Goal: Information Seeking & Learning: Learn about a topic

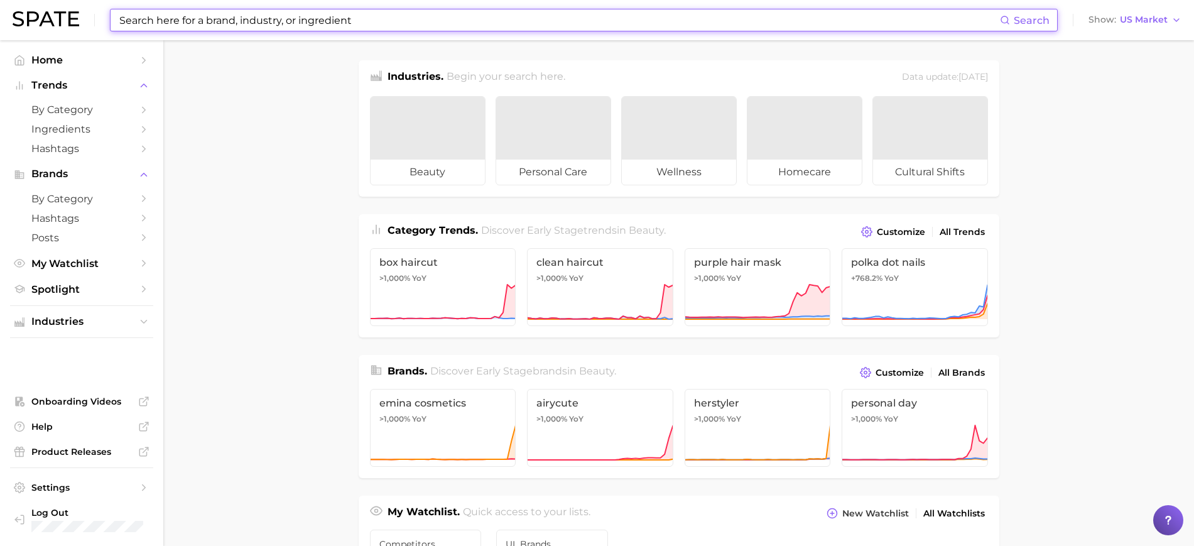
click at [475, 16] on input at bounding box center [559, 19] width 882 height 21
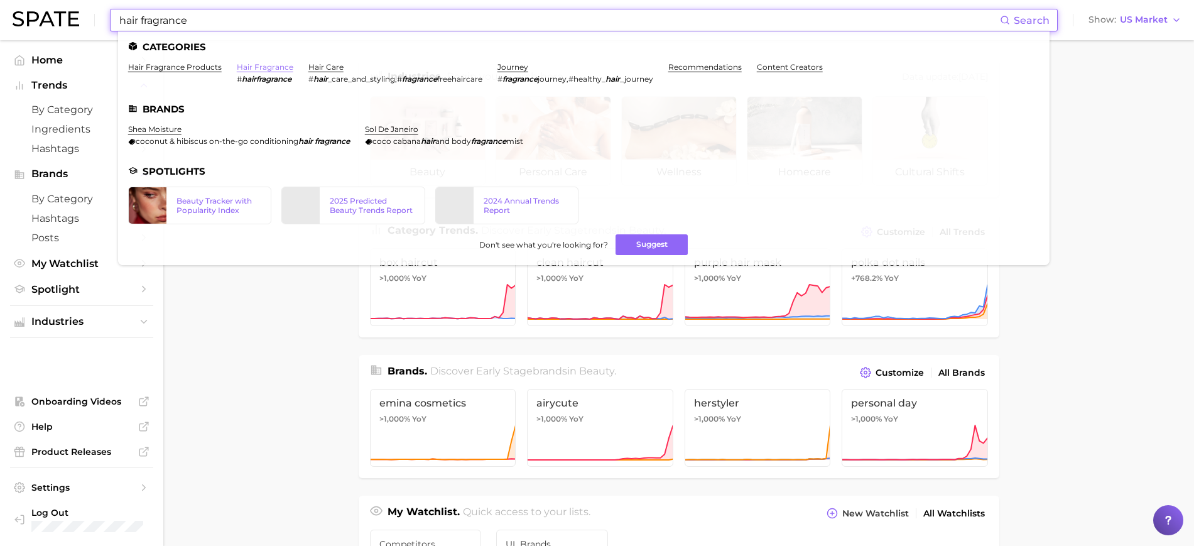
type input "hair fragrance"
click at [245, 68] on link "hair fragrance" at bounding box center [265, 66] width 57 height 9
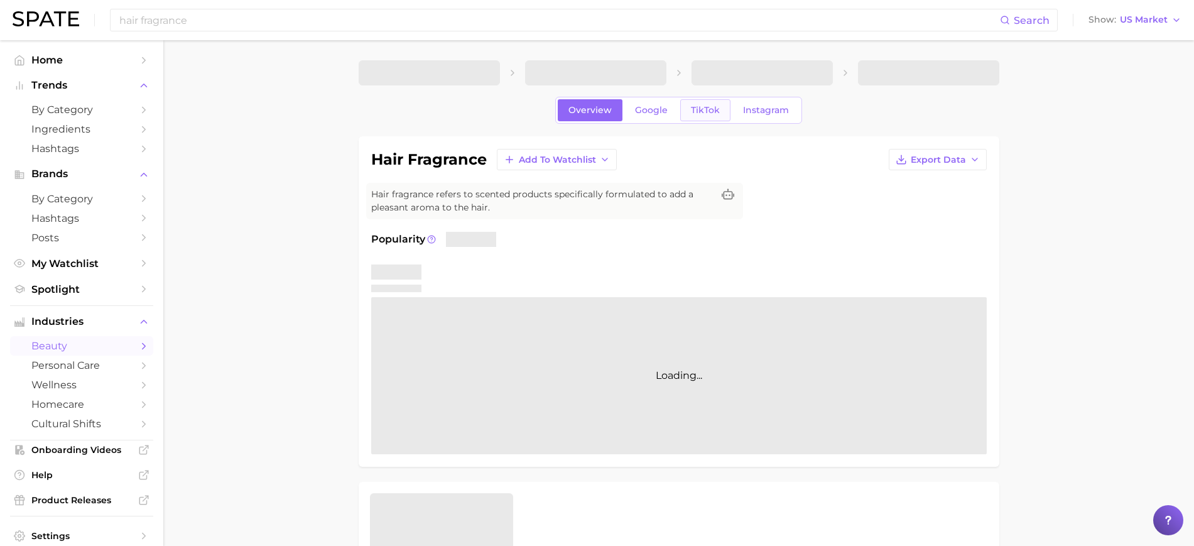
click at [714, 111] on span "TikTok" at bounding box center [705, 110] width 29 height 11
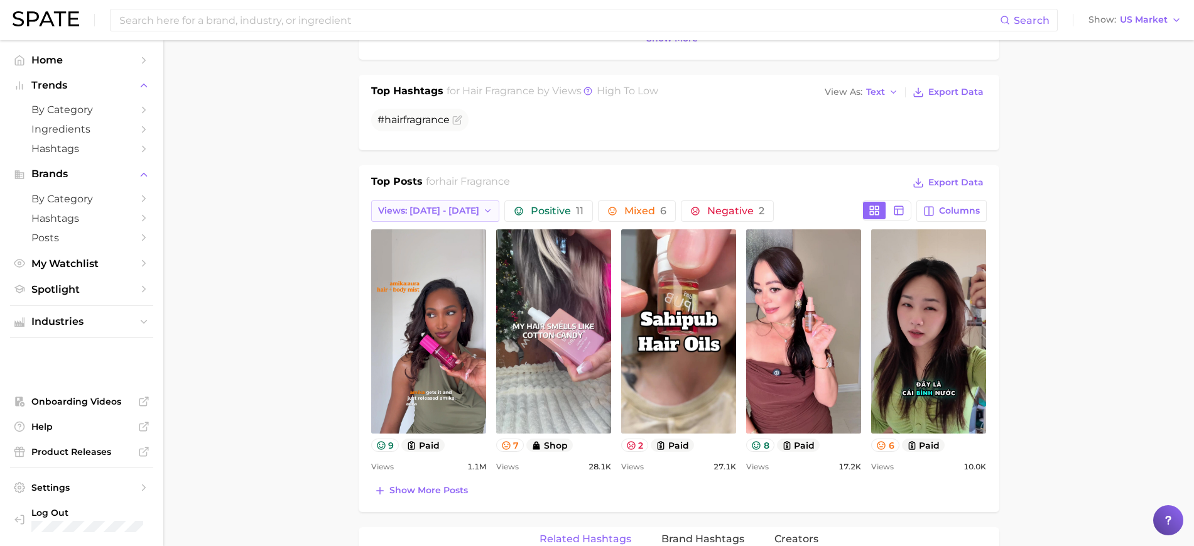
click at [442, 210] on span "Views: Sep 21 - 28" at bounding box center [428, 210] width 101 height 11
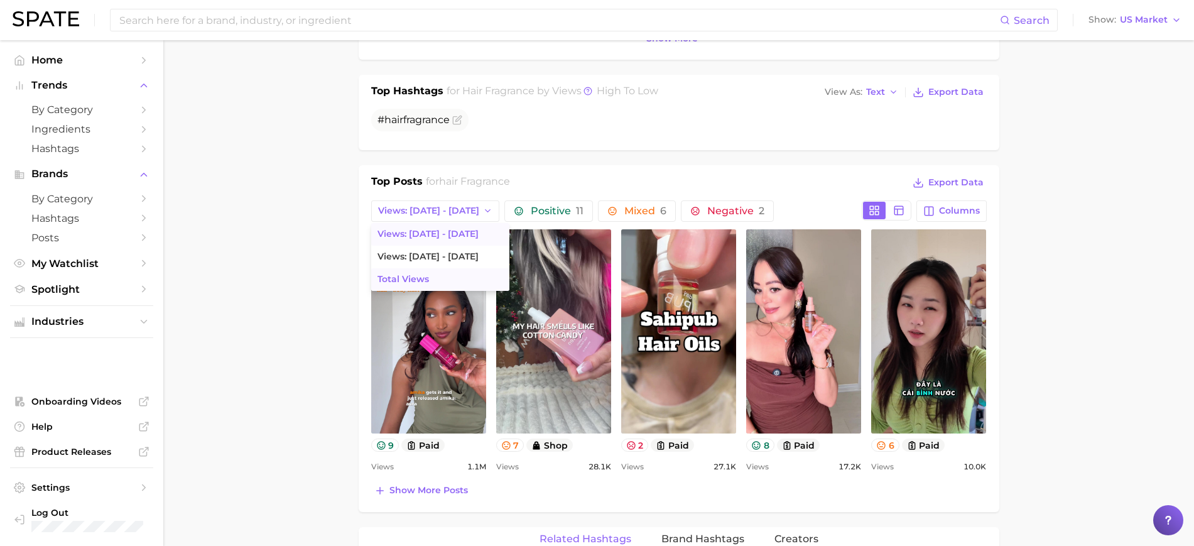
click at [439, 277] on button "Total Views" at bounding box center [440, 279] width 138 height 23
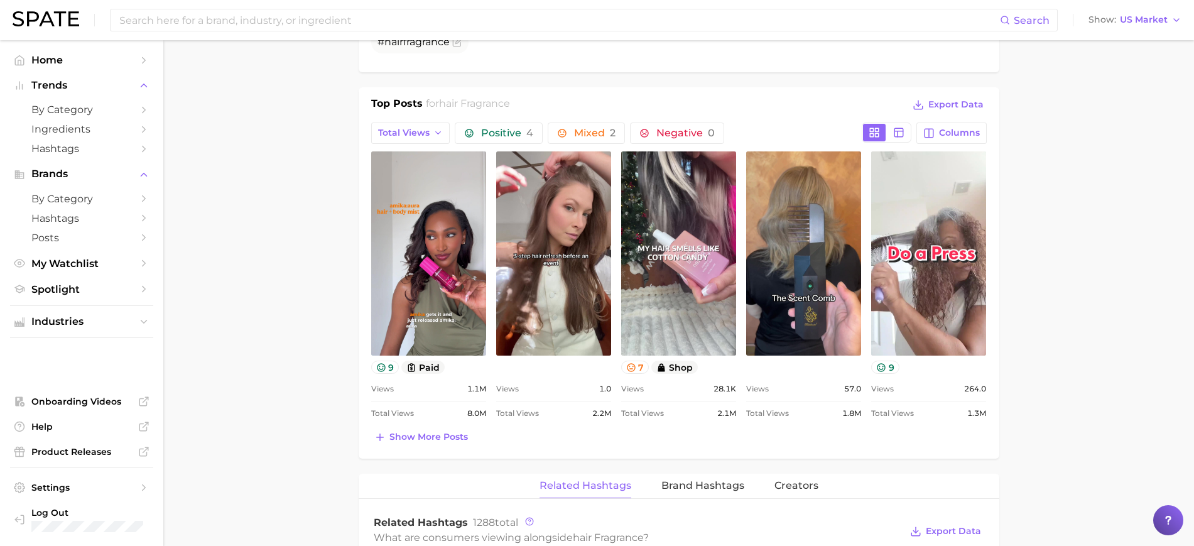
scroll to position [549, 0]
click at [440, 440] on span "Show more posts" at bounding box center [428, 436] width 78 height 11
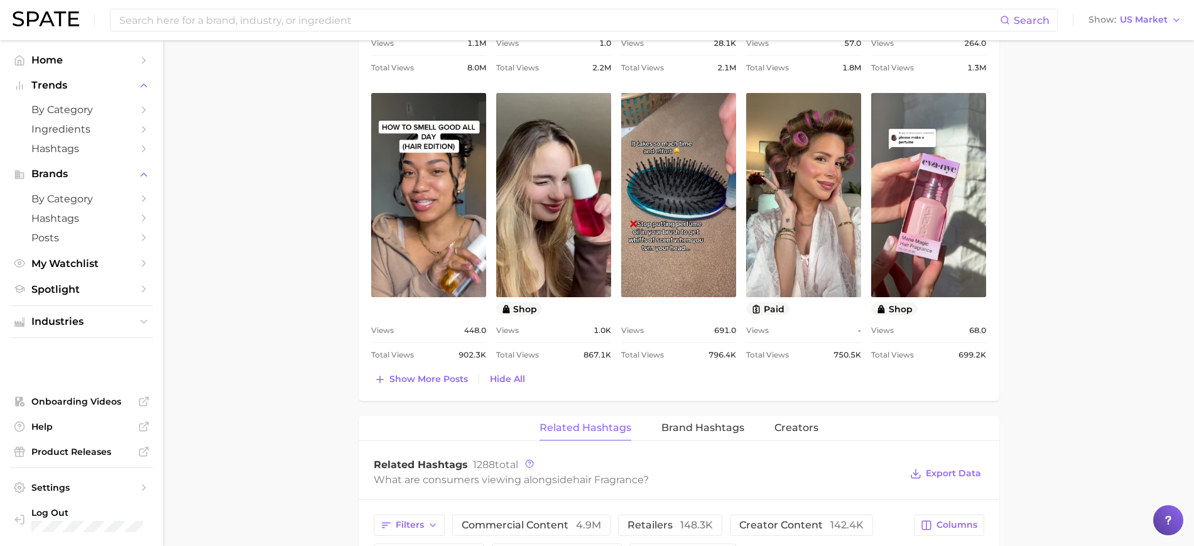
scroll to position [785, 0]
